Goal: Task Accomplishment & Management: Manage account settings

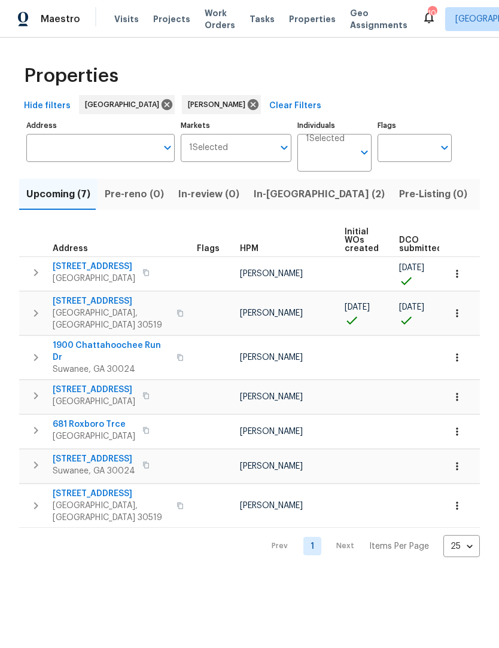
click at [282, 185] on button "In-reno (2)" at bounding box center [318, 194] width 145 height 31
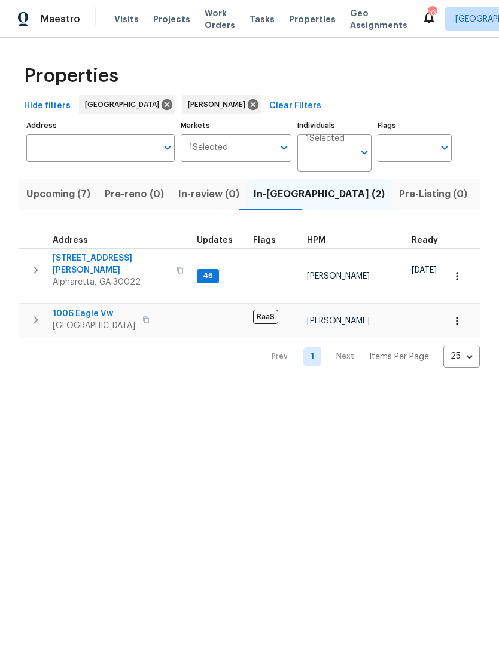
click at [111, 263] on span "10515 Colony Glen Dr" at bounding box center [111, 264] width 117 height 24
click at [96, 308] on span "1006 Eagle Vw" at bounding box center [94, 314] width 83 height 12
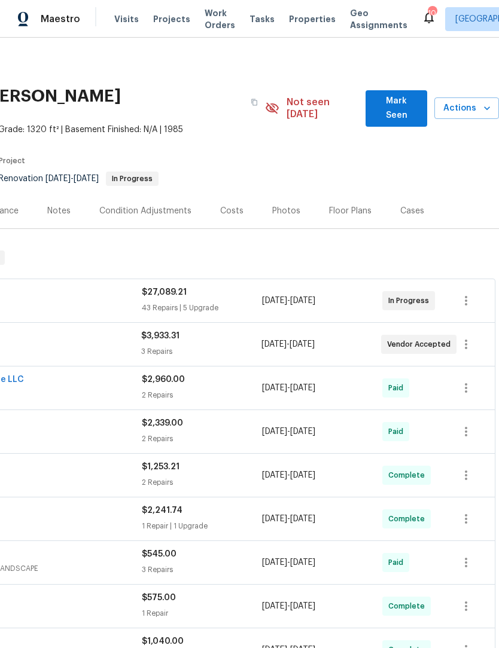
scroll to position [0, 177]
click at [403, 101] on span "Mark Seen" at bounding box center [396, 108] width 42 height 29
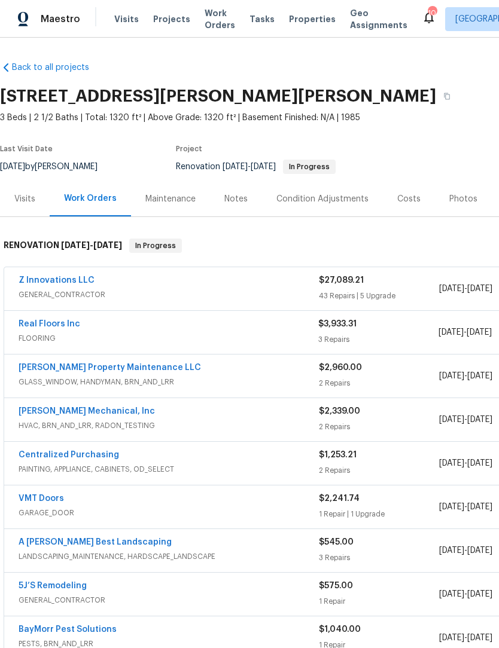
scroll to position [0, 0]
click at [240, 197] on div "Notes" at bounding box center [235, 199] width 23 height 12
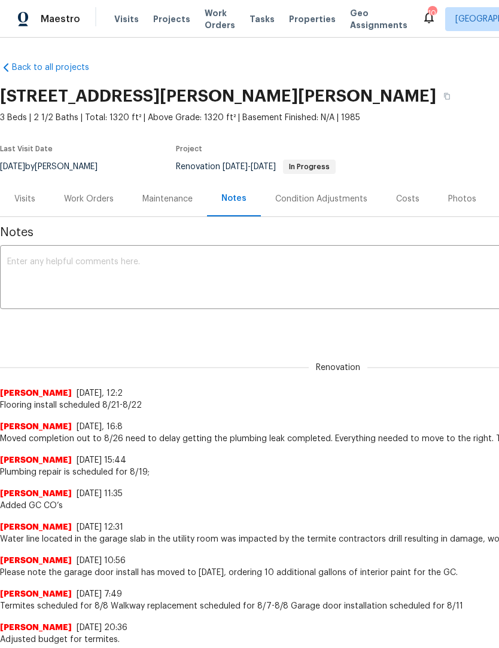
click at [189, 269] on textarea at bounding box center [338, 279] width 662 height 42
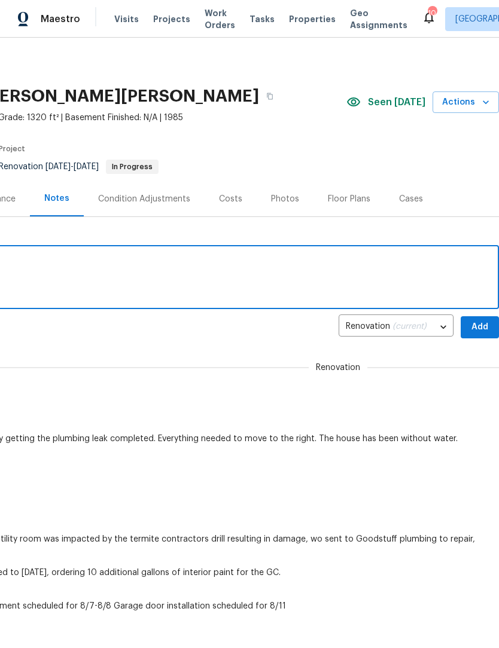
scroll to position [0, 177]
type textarea "Flooring install begins today"
click at [483, 326] on span "Add" at bounding box center [479, 327] width 19 height 15
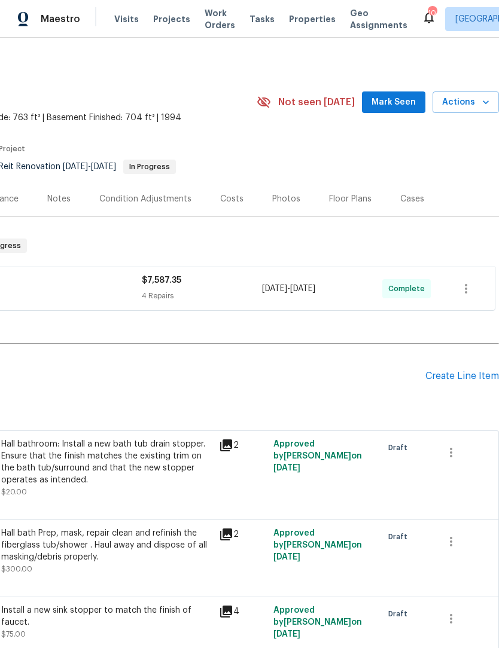
scroll to position [0, 177]
click at [406, 95] on span "Mark Seen" at bounding box center [393, 102] width 44 height 15
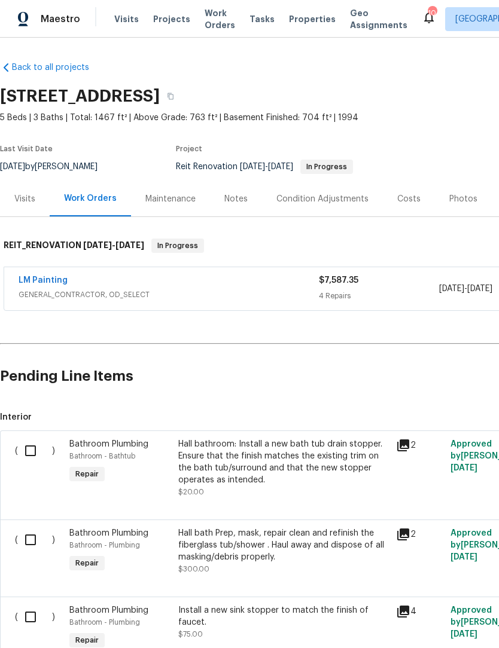
scroll to position [0, 0]
click at [248, 199] on div "Notes" at bounding box center [236, 198] width 52 height 35
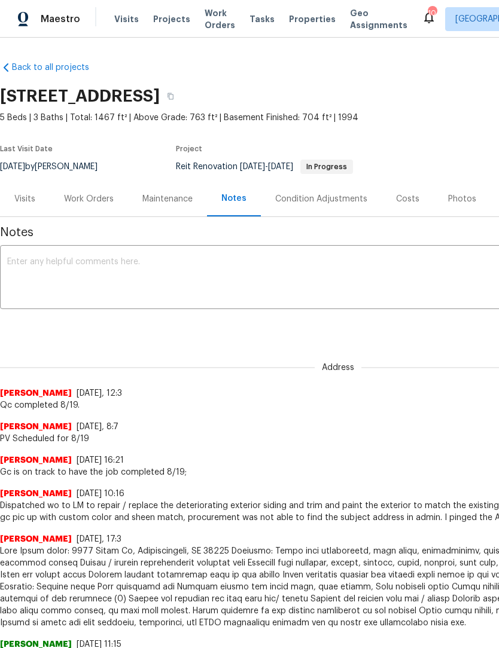
click at [132, 260] on textarea at bounding box center [338, 279] width 662 height 42
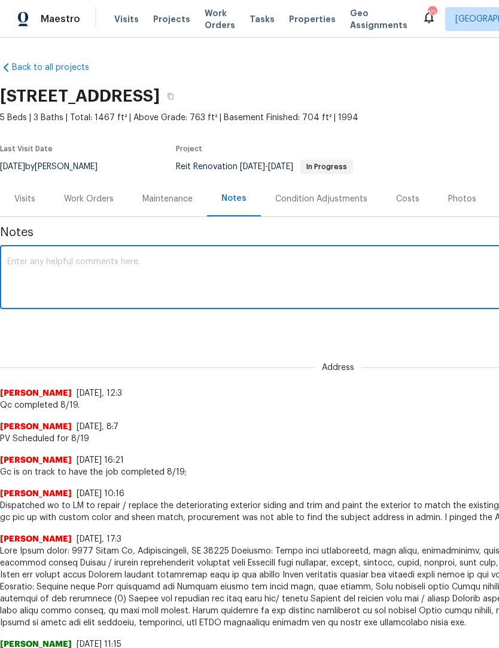
copy h2 "[STREET_ADDRESS]"
